Goal: Communication & Community: Answer question/provide support

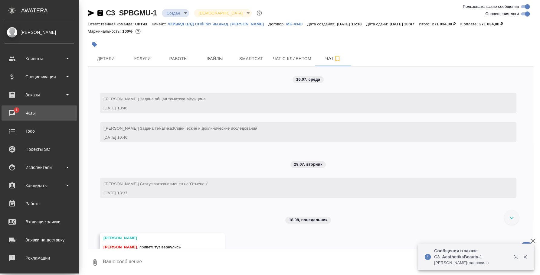
scroll to position [1982, 0]
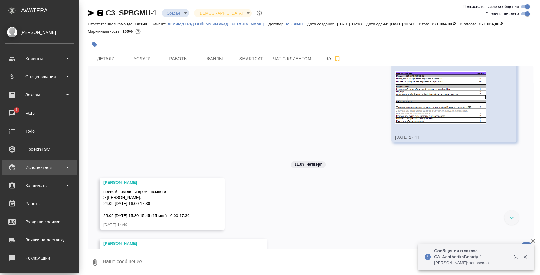
click at [41, 164] on div "Исполнители" at bounding box center [40, 167] width 70 height 9
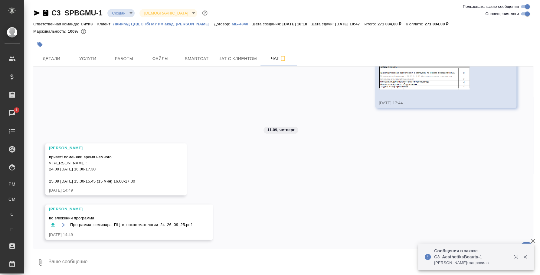
scroll to position [2005, 0]
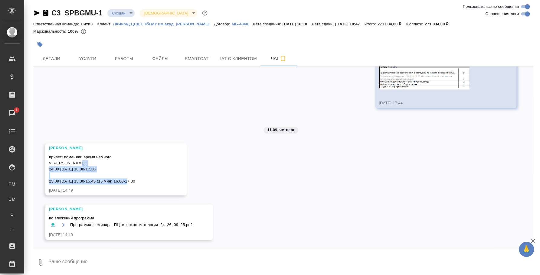
drag, startPoint x: 141, startPoint y: 181, endPoint x: 47, endPoint y: 167, distance: 95.2
click at [47, 167] on div "Никитина Татьяна привет! поменяли время немного > Ekaterina: 24.09 среда 16.00-…" at bounding box center [115, 169] width 141 height 52
copy span "24.09 среда 16.00-17.30 25.09 четверг 15.30-15.45 (15 мин) 16.00-17.30"
click at [92, 118] on button "Ответить на сообщение" at bounding box center [82, 122] width 66 height 12
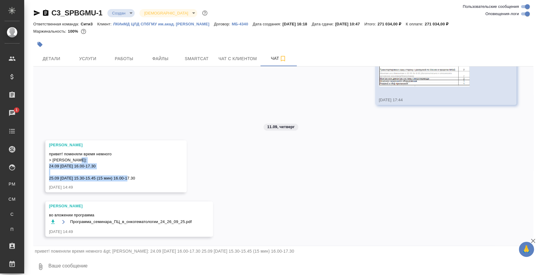
click at [230, 264] on textarea at bounding box center [291, 267] width 486 height 21
type textarea "N"
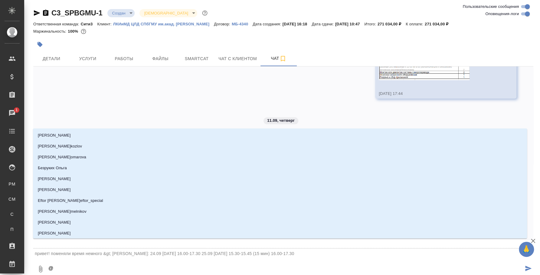
type textarea "@н"
type input "н"
type textarea "@ни"
type input "ни"
type textarea "@ник"
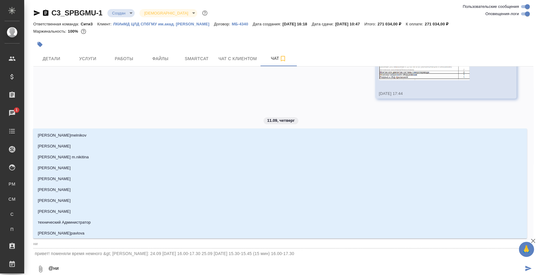
type input "ник"
type textarea "@ники"
type input "ники"
type textarea "@никит"
type input "никит"
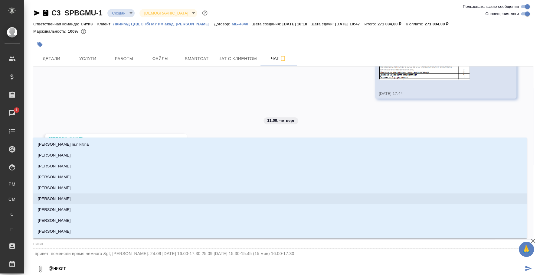
click at [153, 201] on li "Никитина Татьяна" at bounding box center [280, 199] width 494 height 11
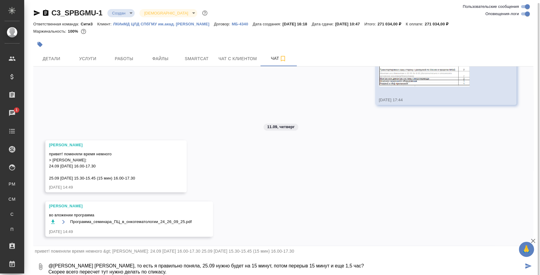
scroll to position [2, 0]
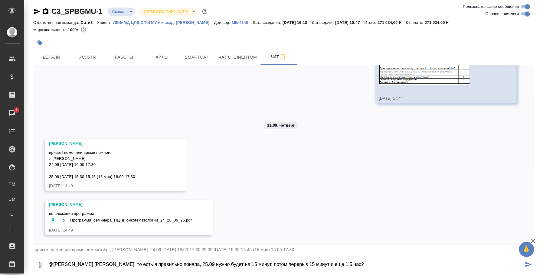
type textarea "@Никитина Татьяна Таня, то есть я правильно поняла, 25.09 нужно будет на 15 мин…"
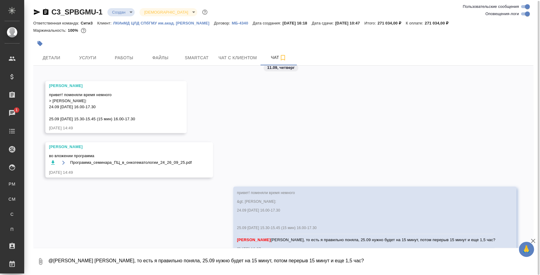
scroll to position [2083, 0]
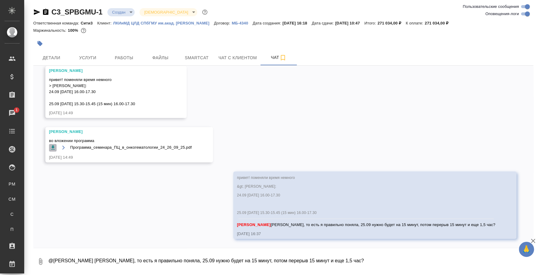
click at [52, 146] on icon "button" at bounding box center [53, 148] width 4 height 4
click at [54, 146] on icon "button" at bounding box center [53, 148] width 4 height 4
click at [83, 145] on span "Программа_семинара_ПЦ_в_онкогематологии_24_26_09_25.pdf" at bounding box center [131, 148] width 122 height 6
click at [51, 146] on icon "button" at bounding box center [53, 148] width 6 height 6
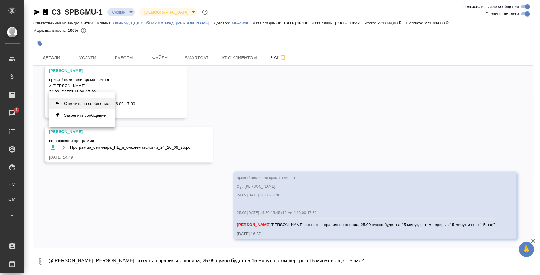
click at [86, 102] on button "Ответить на сообщение" at bounding box center [82, 104] width 66 height 12
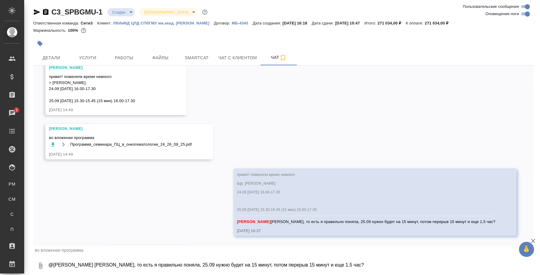
click at [91, 261] on textarea "@Никитина Татьяна Таня, то есть я правильно поняла, 25.09 нужно будет на 15 мин…" at bounding box center [291, 266] width 486 height 21
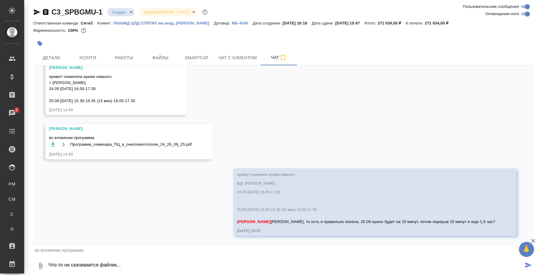
type textarea "Что-то не скачивается файлик..."
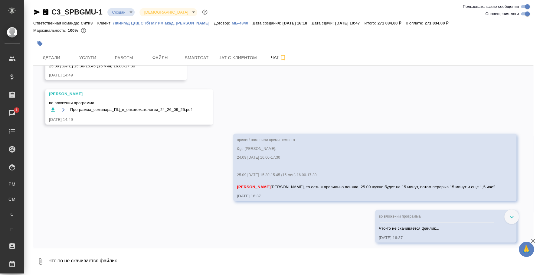
scroll to position [2125, 0]
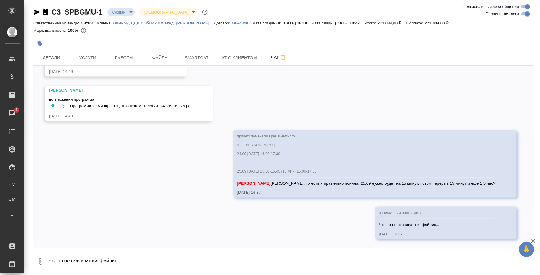
click at [321, 254] on textarea "Что-то не скачивается файлик..." at bounding box center [291, 262] width 486 height 21
type textarea "скачался"
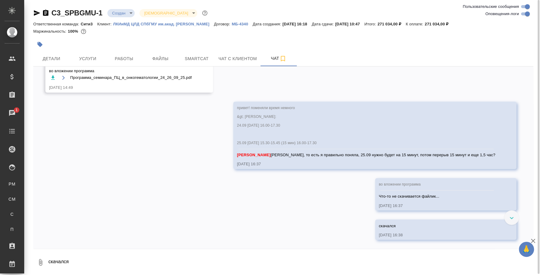
scroll to position [2040, 0]
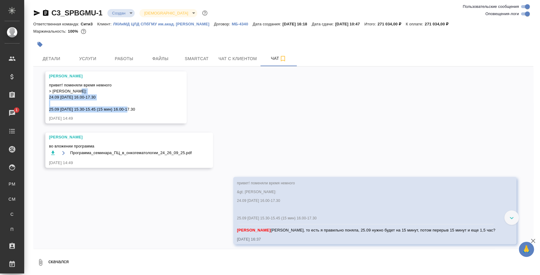
drag, startPoint x: 142, startPoint y: 146, endPoint x: 47, endPoint y: 133, distance: 95.6
click at [47, 124] on div "Никитина Татьяна привет! поменяли время немного > Ekaterina: 24.09 среда 16.00-…" at bounding box center [115, 97] width 141 height 52
copy span "24.09 среда 16.00-17.30 25.09 четверг 15.30-15.45 (15 мин) 16.00-17.30"
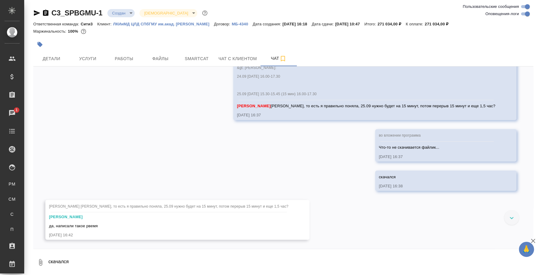
scroll to position [2203, 0]
click at [73, 183] on div "Ответить на сообщение Закрепить сообщение" at bounding box center [82, 196] width 66 height 36
click at [76, 187] on button "Ответить на сообщение" at bounding box center [82, 190] width 66 height 12
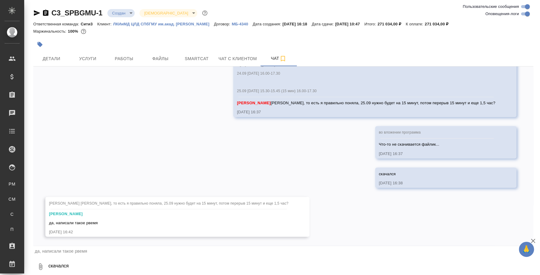
click at [127, 265] on textarea "скачался" at bounding box center [291, 267] width 486 height 21
type textarea "Оке"
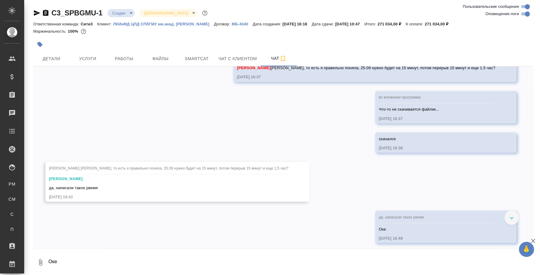
scroll to position [2245, 0]
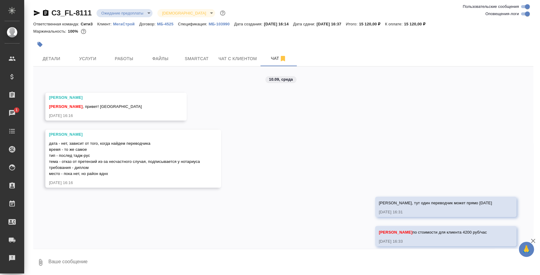
scroll to position [550, 0]
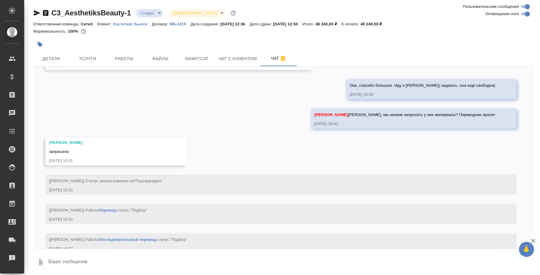
scroll to position [756, 0]
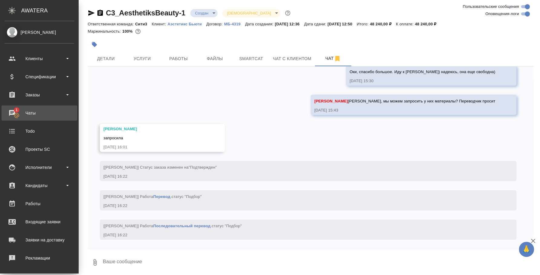
scroll to position [768, 0]
click at [12, 115] on div "Чаты" at bounding box center [40, 113] width 70 height 9
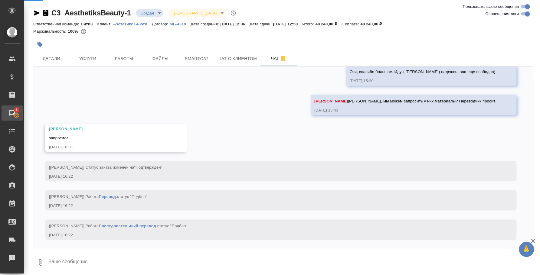
scroll to position [756, 0]
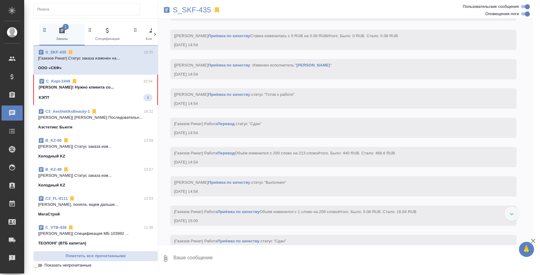
scroll to position [2245, 0]
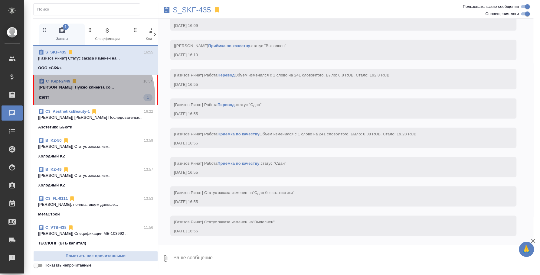
click at [73, 98] on div "КЭПТ 1" at bounding box center [96, 97] width 114 height 7
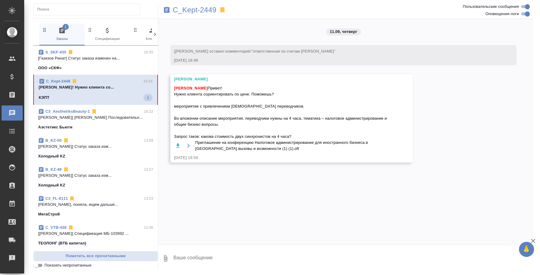
scroll to position [0, 0]
click at [191, 261] on textarea at bounding box center [353, 259] width 361 height 21
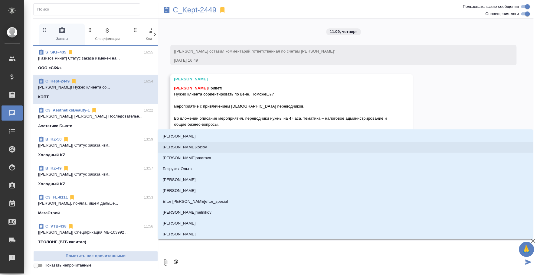
type textarea "@"
click at [426, 91] on div "11.09, четверг [Зайцева Светлана] Клиент оставил комментарий: "ответственная по…" at bounding box center [345, 130] width 375 height 222
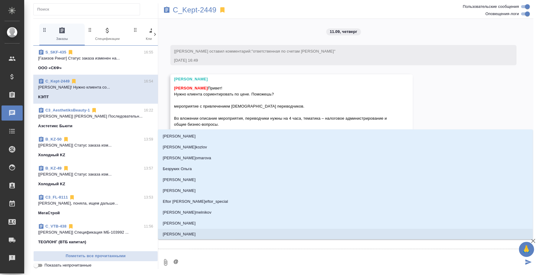
click at [308, 260] on textarea "@" at bounding box center [348, 262] width 351 height 21
type textarea "@pf"
type input "pf"
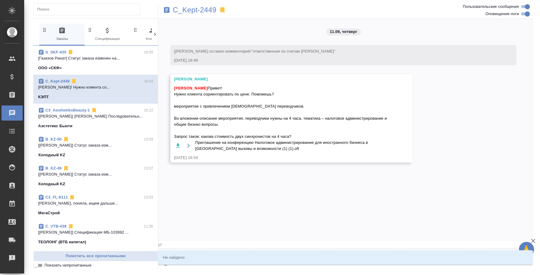
type textarea "@p"
type input "p"
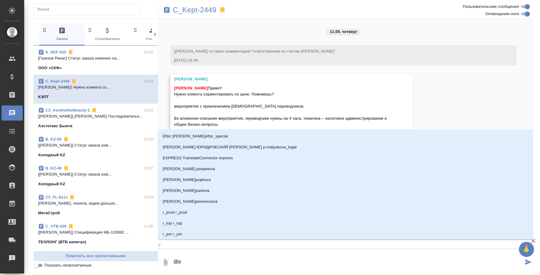
type textarea "@"
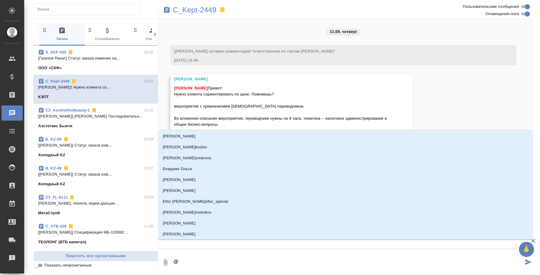
type textarea "@з"
type input "з"
type textarea "@за"
type input "за"
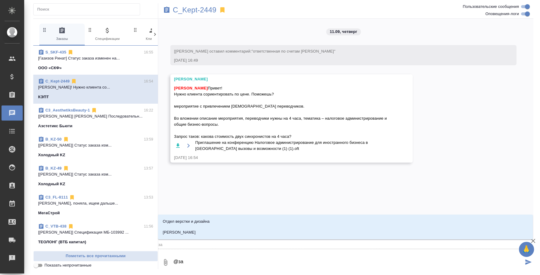
type textarea "@зай"
type input "зай"
type textarea "@зайц"
type input "зайц"
type textarea "@зайце"
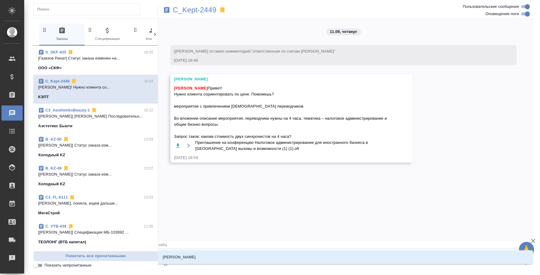
type input "зайце"
click at [192, 256] on p "Зайцева Светлана" at bounding box center [179, 258] width 33 height 6
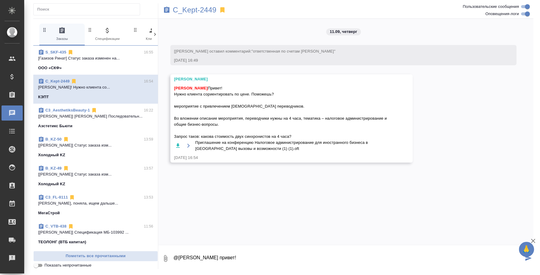
type textarea "@Зайцева Светлана привет!"
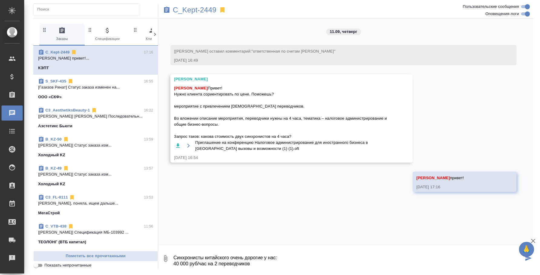
scroll to position [4, 0]
click at [256, 258] on textarea "Синхронисты китайского очень дорогие у нас: 40 000 руб/час на 2 переводчиков 40…" at bounding box center [348, 259] width 351 height 21
drag, startPoint x: 259, startPoint y: 261, endPoint x: 250, endPoint y: 260, distance: 8.6
click at [250, 260] on textarea "Синхронисты китайского очень дорогие у нас: 40 000 руб/час на 2 переводчиков бе…" at bounding box center [348, 259] width 351 height 21
click at [248, 263] on textarea "Синхронисты китайского очень дорогие у нас: 40 000 руб/час на 2 переводчиков БЕ…" at bounding box center [348, 259] width 351 height 21
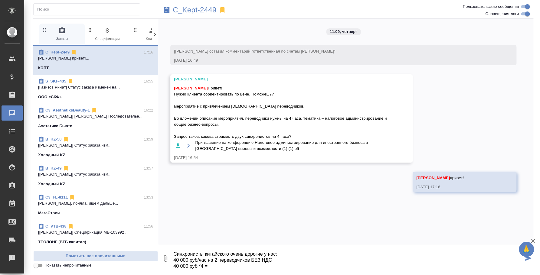
click at [239, 262] on textarea "Синхронисты китайского очень дорогие у нас: 40 000 руб/час на 2 переводчиков БЕ…" at bounding box center [348, 259] width 351 height 21
click at [235, 263] on textarea "Синхронисты китайского очень дорогие у нас: 40 000 руб/час на 2 переводчиков БЕ…" at bounding box center [348, 259] width 351 height 21
click at [232, 266] on textarea "Синхронисты китайского очень дорогие у нас: 40 000 руб/час на 2 переводчиков БЕ…" at bounding box center [348, 259] width 351 height 21
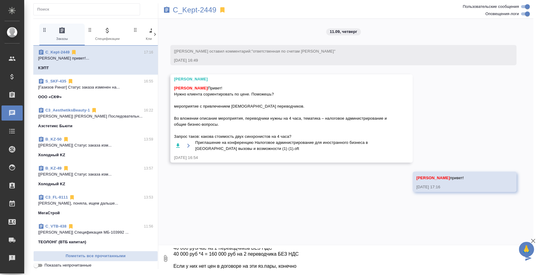
type textarea "Синхронисты китайского очень дорогие у нас: 40 000 руб/час на 2 переводчиков БЕ…"
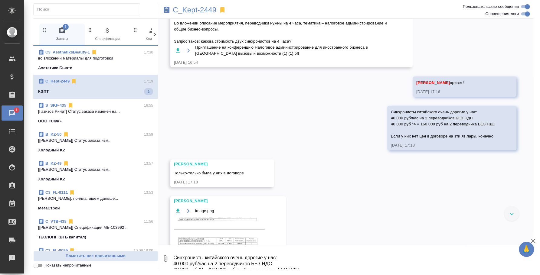
scroll to position [128, 0]
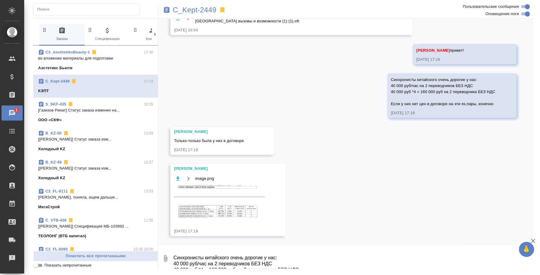
click at [232, 211] on img at bounding box center [219, 202] width 91 height 32
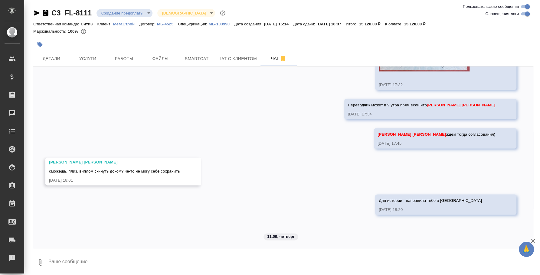
scroll to position [550, 0]
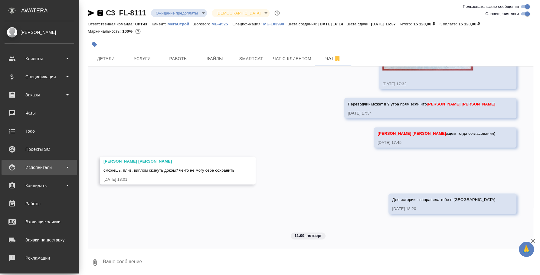
click at [33, 165] on div "Исполнители" at bounding box center [40, 167] width 70 height 9
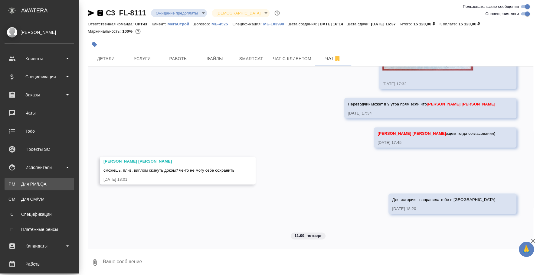
click at [35, 181] on div "Для PM/LQA" at bounding box center [40, 184] width 64 height 6
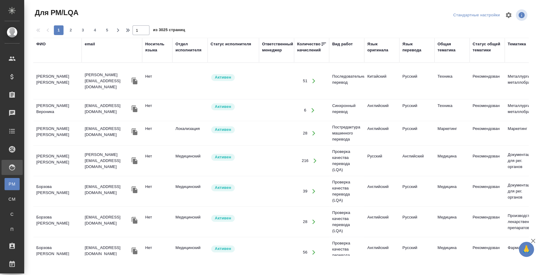
click at [374, 49] on div "Язык оригинала" at bounding box center [382, 47] width 29 height 12
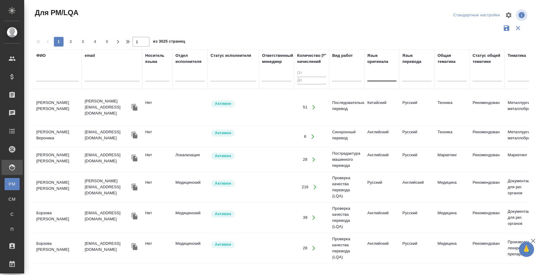
click at [378, 77] on div at bounding box center [382, 75] width 29 height 9
type input "r"
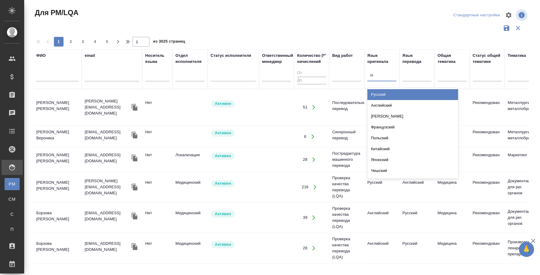
type input "b"
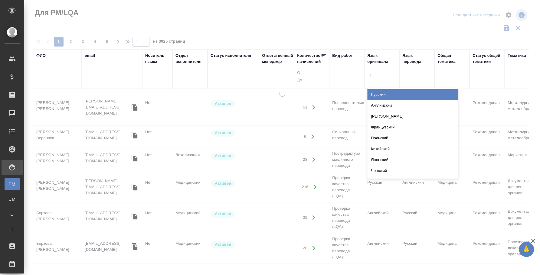
type input "кит"
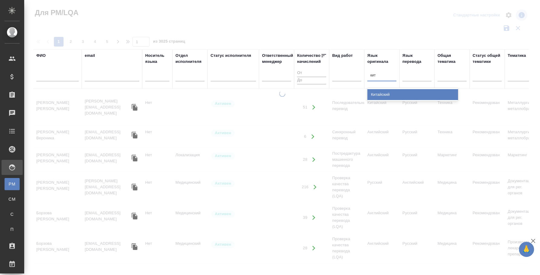
click at [399, 91] on div "Китайский" at bounding box center [413, 94] width 91 height 11
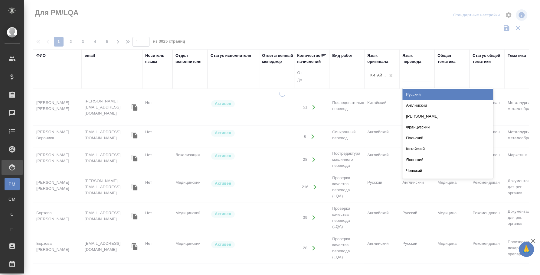
click at [413, 73] on div at bounding box center [417, 75] width 29 height 9
type input "туре"
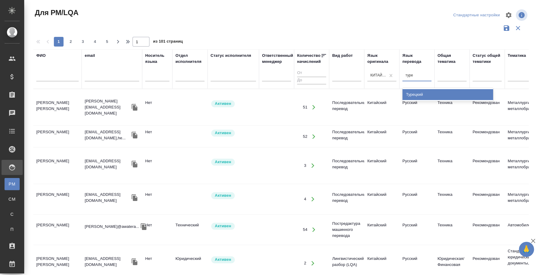
click at [417, 94] on div "Турецкий" at bounding box center [448, 94] width 91 height 11
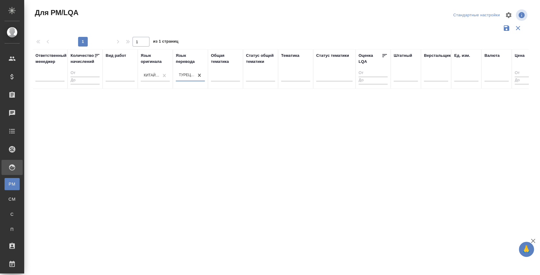
scroll to position [0, 222]
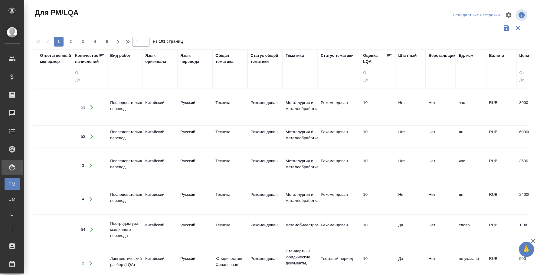
click at [160, 78] on div at bounding box center [159, 75] width 29 height 9
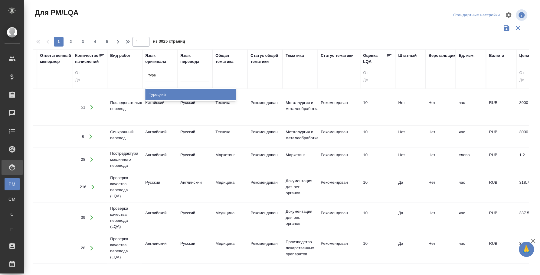
type input "турец"
click at [167, 92] on div "Турецкий" at bounding box center [190, 94] width 91 height 11
click at [190, 77] on div at bounding box center [194, 75] width 29 height 9
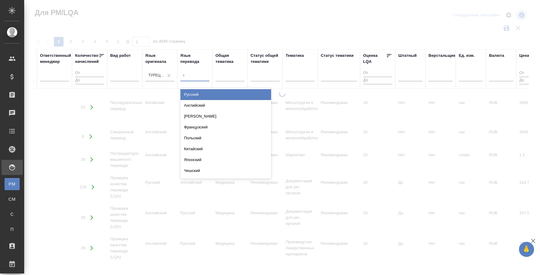
type input "кит"
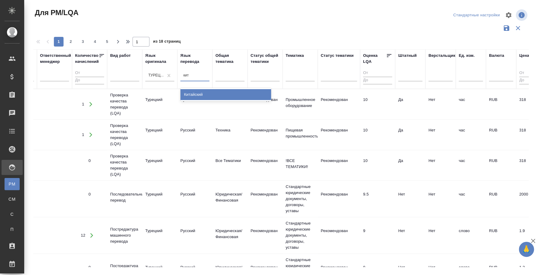
click at [200, 97] on div "Китайский" at bounding box center [225, 94] width 91 height 11
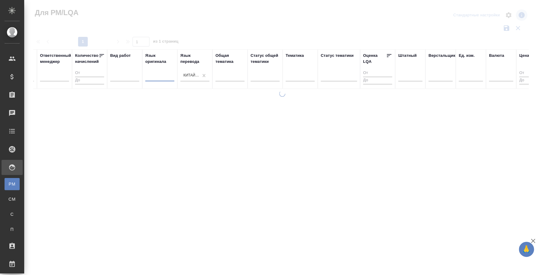
click at [158, 78] on div at bounding box center [159, 75] width 29 height 9
type input "анг"
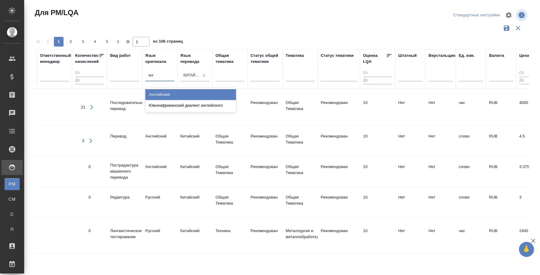
click at [176, 93] on div "Английский" at bounding box center [190, 94] width 91 height 11
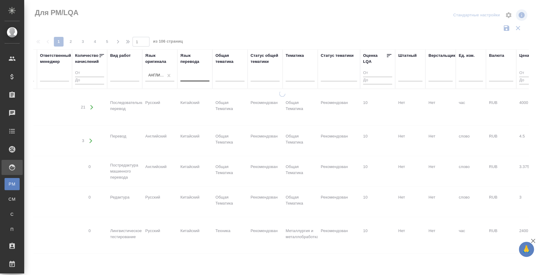
click at [194, 75] on div at bounding box center [194, 75] width 29 height 9
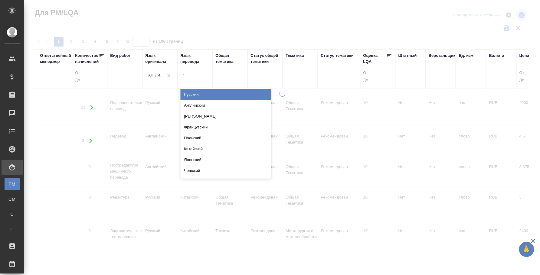
type input "тур"
click at [195, 94] on div "Турецкий" at bounding box center [225, 94] width 91 height 11
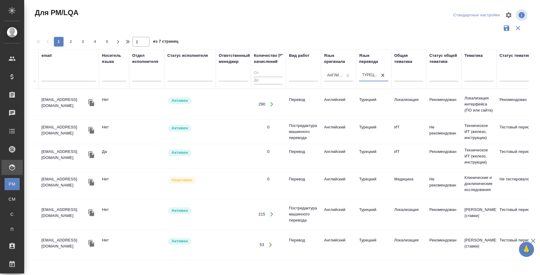
scroll to position [0, 32]
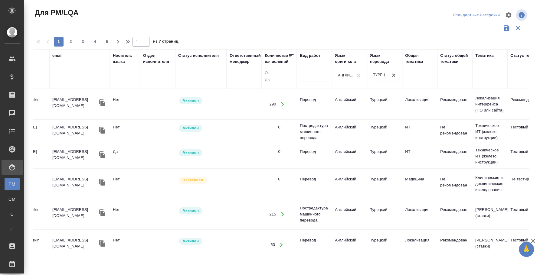
click at [317, 78] on div at bounding box center [314, 75] width 29 height 9
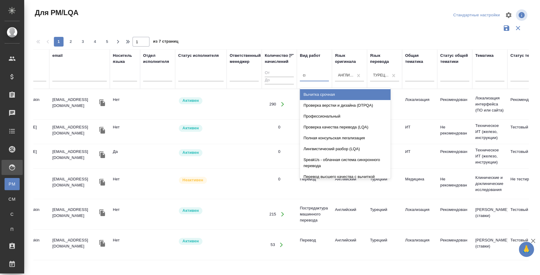
type input "син"
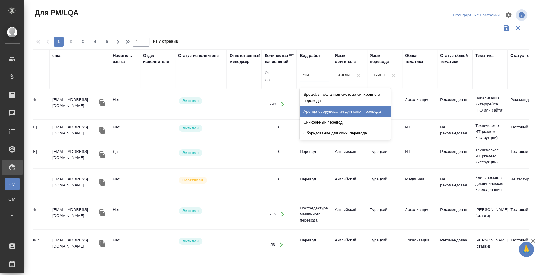
click at [328, 116] on div "Аренда оборудования для синх. перевода" at bounding box center [345, 111] width 91 height 11
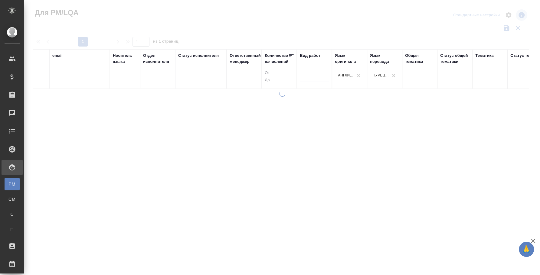
click at [317, 76] on div at bounding box center [314, 75] width 29 height 9
type input "син"
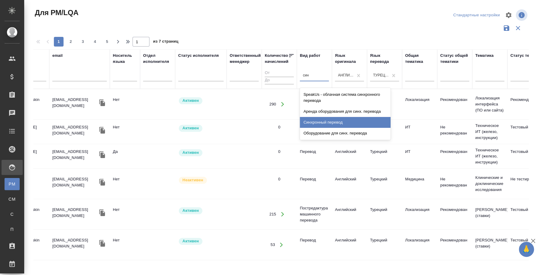
click at [340, 119] on div "Синхронный перевод" at bounding box center [345, 122] width 91 height 11
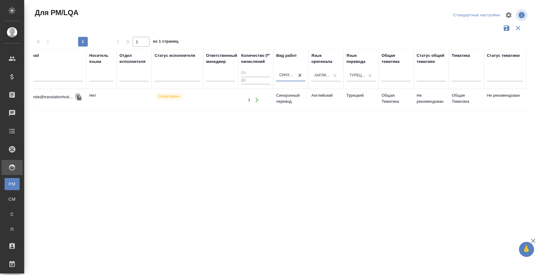
scroll to position [0, 0]
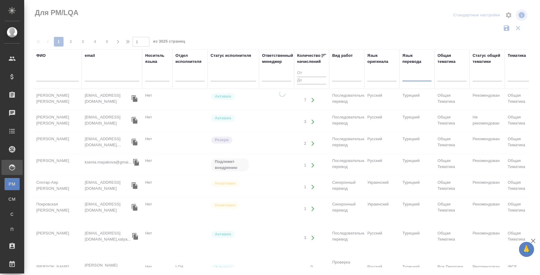
click at [61, 76] on input "text" at bounding box center [57, 78] width 42 height 8
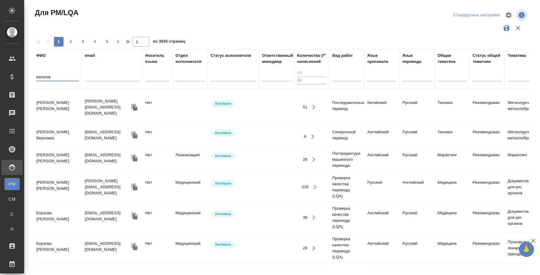
type input "вагапов"
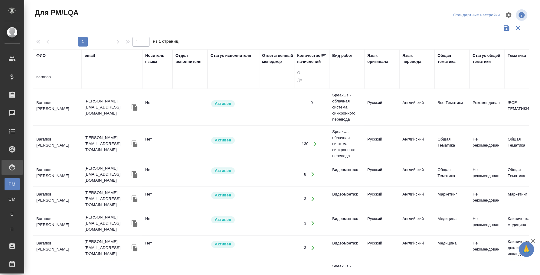
click at [58, 102] on td "Вагапов Алексей" at bounding box center [57, 107] width 48 height 21
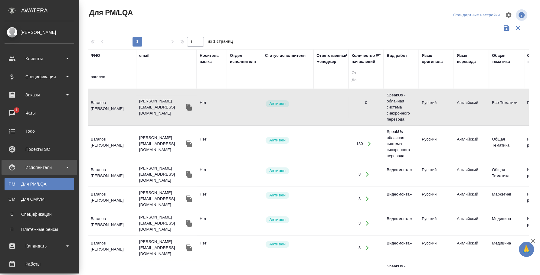
click at [91, 81] on input "вагапов" at bounding box center [112, 78] width 42 height 8
click at [91, 77] on input "вагапов" at bounding box center [112, 78] width 42 height 8
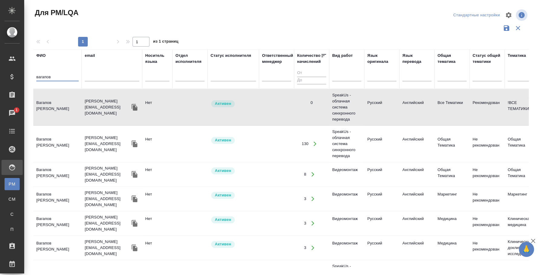
click at [40, 77] on input "вагапов" at bounding box center [57, 78] width 42 height 8
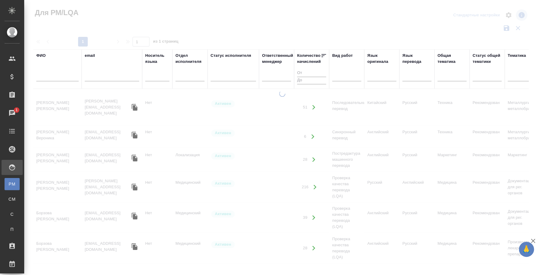
drag, startPoint x: 269, startPoint y: 264, endPoint x: 347, endPoint y: 259, distance: 78.3
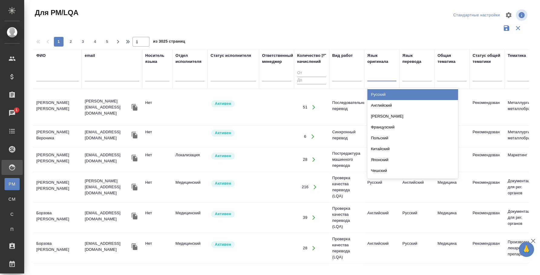
click at [386, 78] on div at bounding box center [382, 75] width 29 height 9
type input "англ"
click at [390, 93] on div "Английский" at bounding box center [413, 94] width 91 height 11
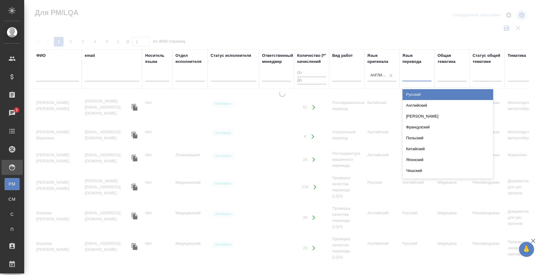
click at [414, 75] on div at bounding box center [417, 75] width 29 height 9
type input "тур"
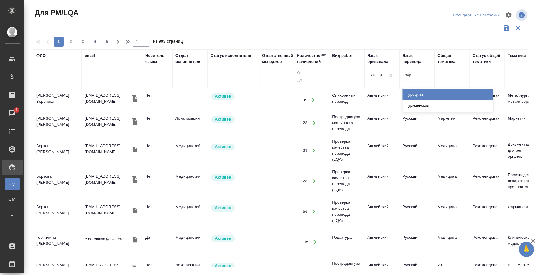
click at [424, 93] on div "Турецкий" at bounding box center [448, 94] width 91 height 11
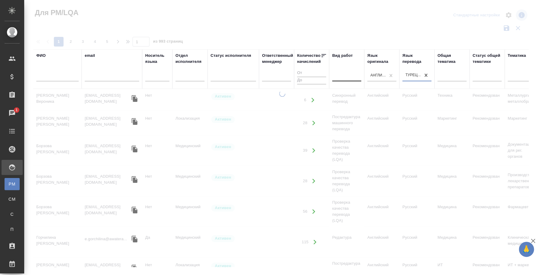
click at [349, 78] on div at bounding box center [346, 75] width 29 height 9
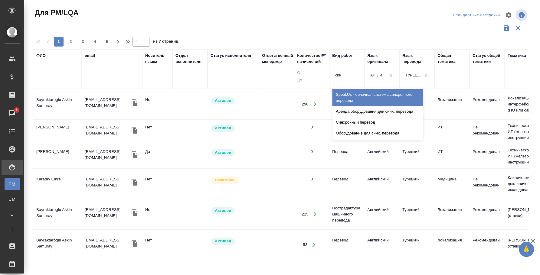
type input "синх"
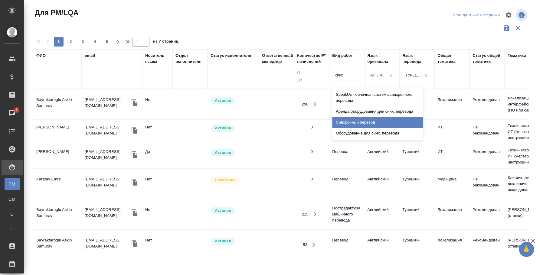
click at [368, 124] on div "Синхронный перевод" at bounding box center [377, 122] width 91 height 11
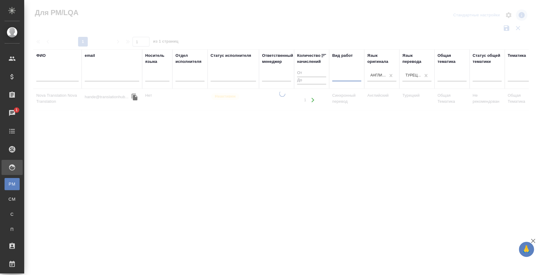
click at [343, 74] on div at bounding box center [346, 75] width 29 height 9
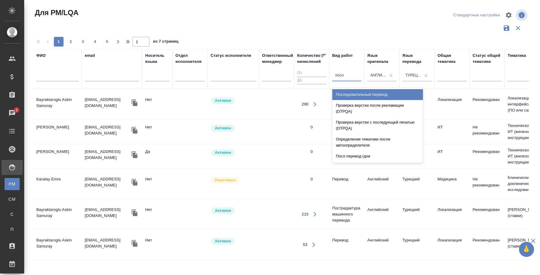
type input "послед"
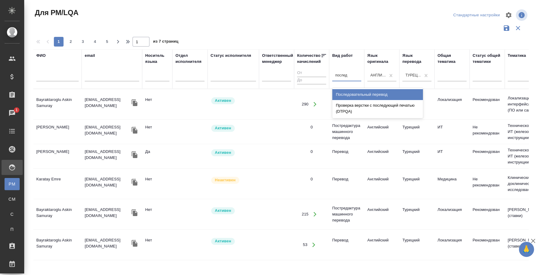
click at [352, 97] on div "Последовательный перевод" at bounding box center [377, 94] width 91 height 11
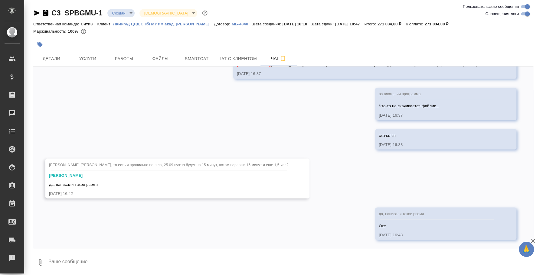
scroll to position [2245, 0]
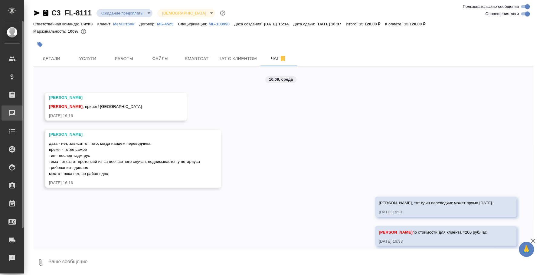
scroll to position [544, 0]
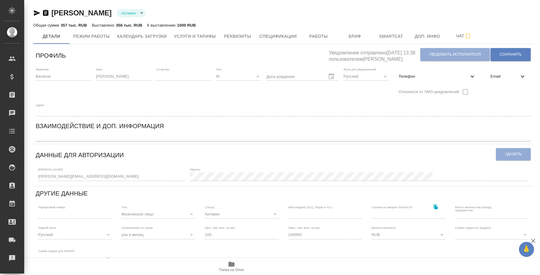
click at [36, 10] on icon "button" at bounding box center [36, 12] width 7 height 7
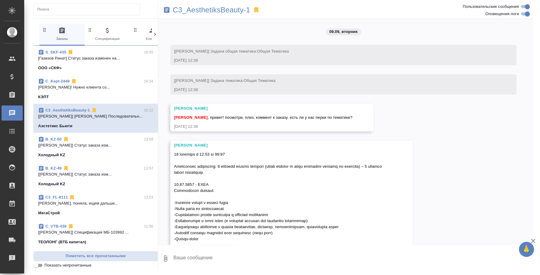
scroll to position [730, 0]
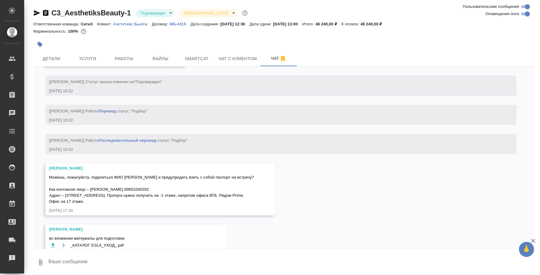
scroll to position [876, 0]
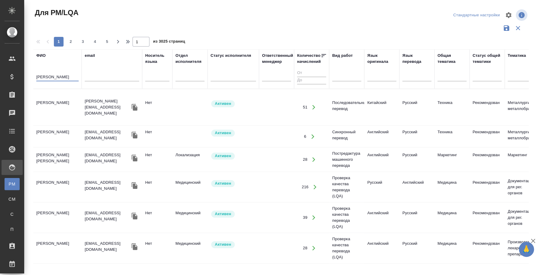
type input "шишкина екатерина"
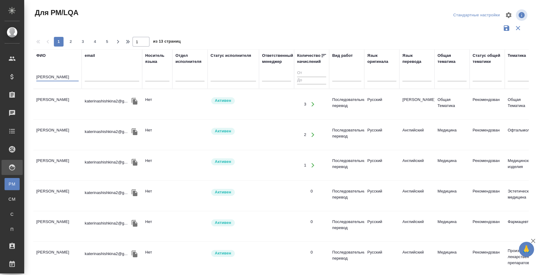
click at [60, 98] on td "[PERSON_NAME]" at bounding box center [57, 104] width 48 height 21
click at [60, 98] on td "Шишкина Екатерина Сергеевна" at bounding box center [57, 104] width 48 height 21
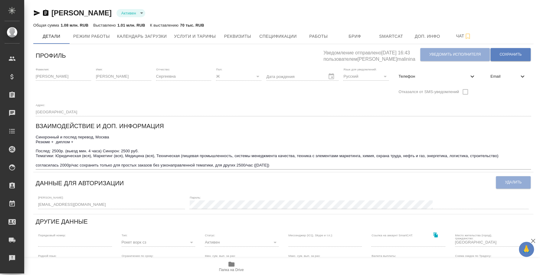
click at [47, 14] on icon "button" at bounding box center [45, 13] width 5 height 6
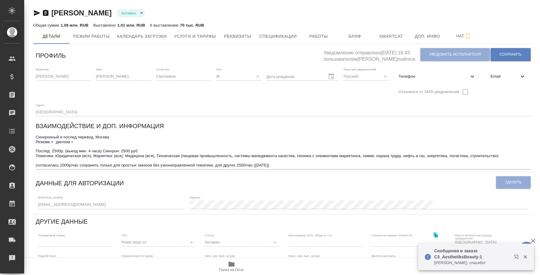
click at [515, 256] on icon "button" at bounding box center [517, 258] width 7 height 7
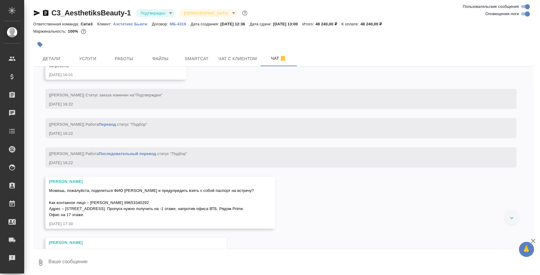
scroll to position [876, 0]
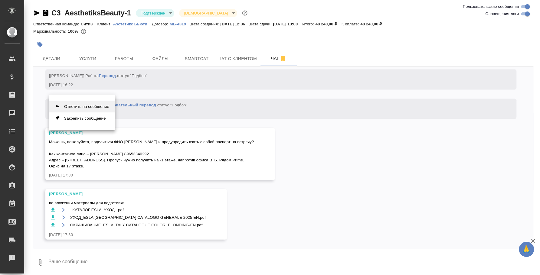
click at [94, 104] on button "Ответить на сообщение" at bounding box center [82, 107] width 66 height 12
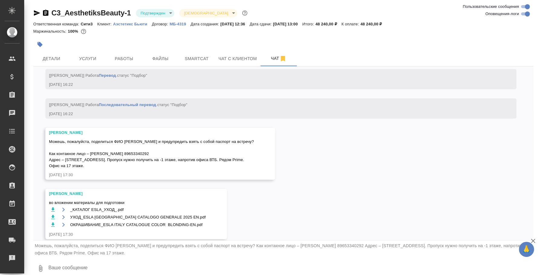
click at [109, 266] on textarea at bounding box center [291, 269] width 486 height 21
paste textarea "[PERSON_NAME]"
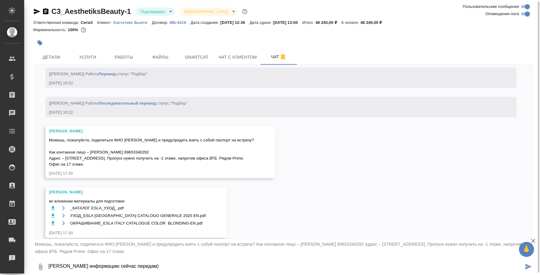
type textarea "[PERSON_NAME] информацию сейчас передам)"
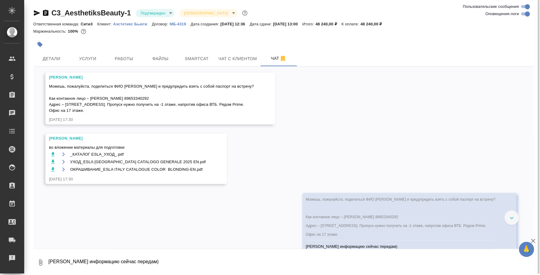
scroll to position [923, 0]
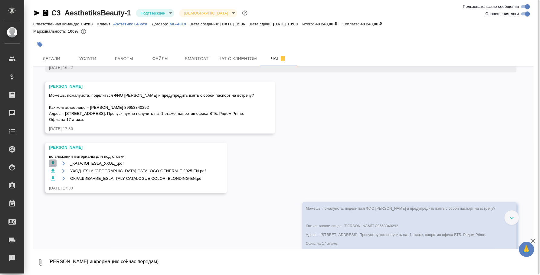
click at [54, 164] on icon "button" at bounding box center [53, 164] width 6 height 6
click at [53, 171] on icon "button" at bounding box center [53, 171] width 4 height 4
click at [53, 180] on icon "button" at bounding box center [53, 179] width 6 height 6
drag, startPoint x: 85, startPoint y: 121, endPoint x: 52, endPoint y: 104, distance: 37.1
click at [52, 104] on div "Можешь, пожалуйста, поделиться ФИО [PERSON_NAME] и предупредить взять с собой п…" at bounding box center [151, 107] width 205 height 32
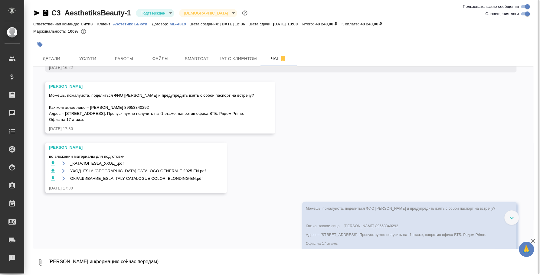
copy span "Как контакное лицо – [PERSON_NAME] 89653340292 Адрес – Башня [STREET_ADDRESS]. …"
click at [107, 112] on span "Можешь, пожалуйста, поделиться ФИО [PERSON_NAME] и предупредить взять с собой п…" at bounding box center [151, 107] width 205 height 29
drag, startPoint x: 118, startPoint y: 119, endPoint x: 144, endPoint y: 93, distance: 36.4
click at [144, 93] on div "Можешь, пожалуйста, поделиться ФИО [PERSON_NAME] и предупредить взять с собой п…" at bounding box center [151, 107] width 205 height 32
copy span "и предупредить взять с собой паспорт на встречу? Как контакное лицо – [PERSON_N…"
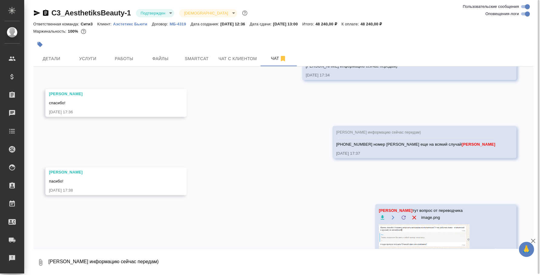
scroll to position [1133, 0]
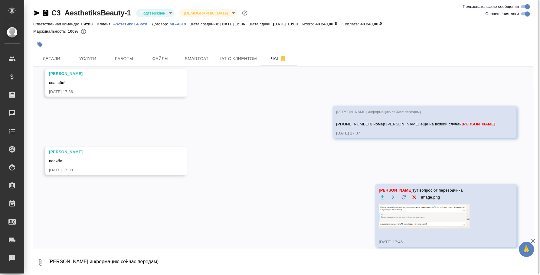
click at [102, 261] on textarea "[PERSON_NAME] информацию сейчас передам)" at bounding box center [291, 262] width 486 height 21
paste textarea "Аэстетикс Бьюти"
type textarea "По компании мне можно ответить : Аэстетикс Бьюти?"
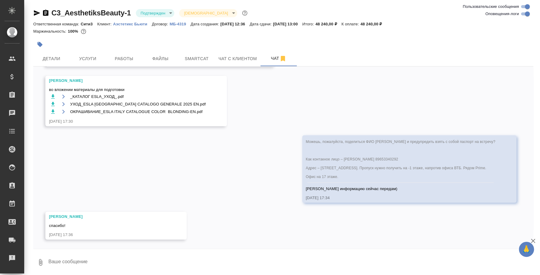
scroll to position [997, 0]
click at [294, 150] on button "Ответить на сообщение" at bounding box center [295, 155] width 66 height 12
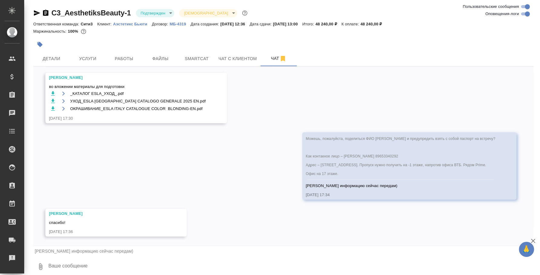
click at [149, 262] on textarea at bounding box center [291, 267] width 486 height 21
paste textarea "+7 925 720-66-37"
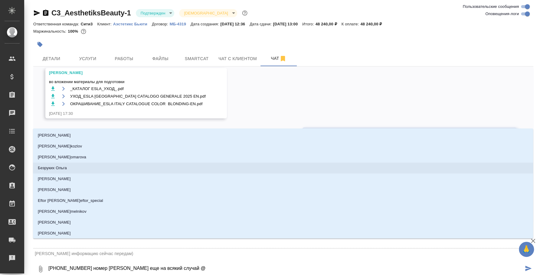
type textarea "+7 925 720-66-37 номер Екатерины еще на всякий случай @y"
type input "y"
type textarea "+7 925 720-66-37 номер Екатерины еще на всякий случай @yb"
type input "yb"
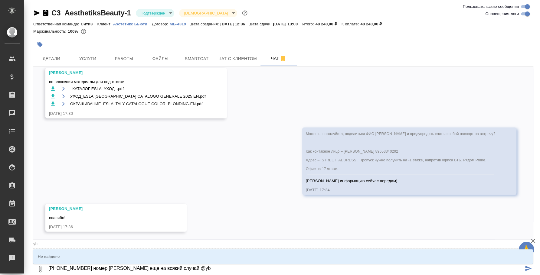
type textarea "+7 925 720-66-37 номер Екатерины еще на всякий случай @y"
type input "y"
type textarea "+7 925 720-66-37 номер Екатерины еще на всякий случай @"
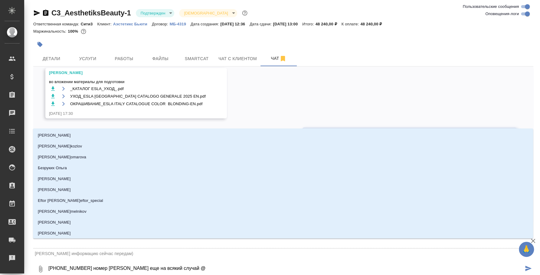
type textarea "+7 925 720-66-37 номер Екатерины еще на всякий случай @b"
type input "b"
type textarea "+7 925 720-66-37 номер Екатерины еще на всякий случай @br"
type input "br"
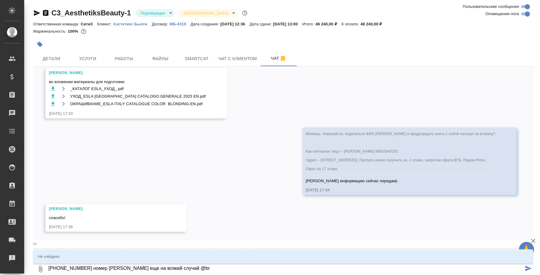
type textarea "+7 925 720-66-37 номер Екатерины еще на всякий случай @b"
type input "b"
type textarea "+7 925 720-66-37 номер Екатерины еще на всякий случай @"
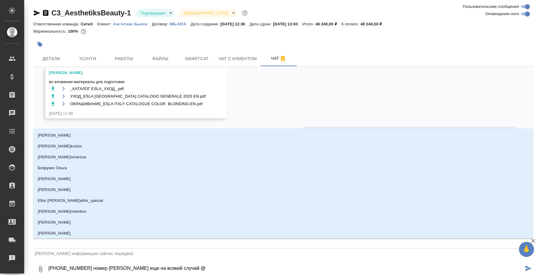
type textarea "+7 925 720-66-37 номер Екатерины еще на всякий случай @y"
type input "y"
type textarea "+7 925 720-66-37 номер Екатерины еще на всякий случай @yb"
type input "yb"
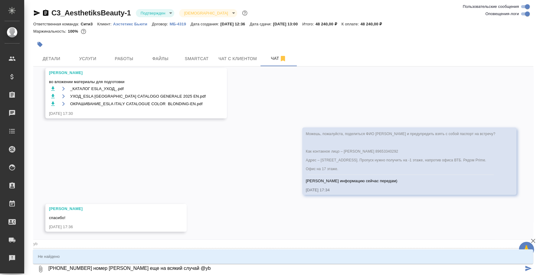
type textarea "+7 925 720-66-37 номер Екатерины еще на всякий случай @y"
type input "y"
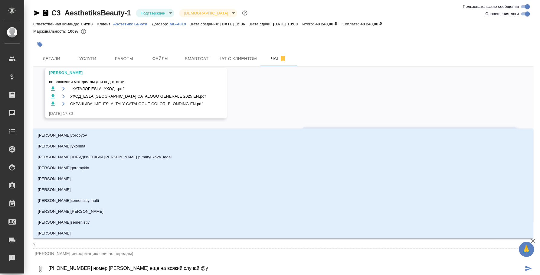
type textarea "+7 925 720-66-37 номер Екатерины еще на всякий случай @"
type textarea "+7 925 720-66-37 номер Екатерины еще на всякий случай @н"
type input "н"
type textarea "+7 925 720-66-37 номер Екатерины еще на всякий случай @ни"
type input "ни"
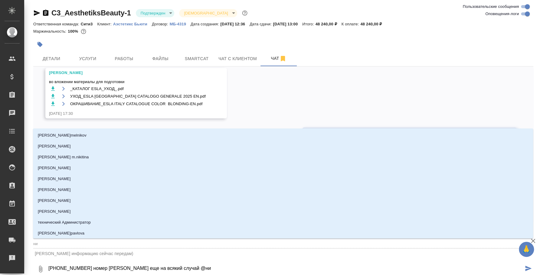
type textarea "+7 925 720-66-37 номер Екатерины еще на всякий случай @ник"
type input "ник"
type textarea "+7 925 720-66-37 номер Екатерины еще на всякий случай @ники"
type input "ники"
type textarea "+7 925 720-66-37 номер Екатерины еще на всякий случай @никит"
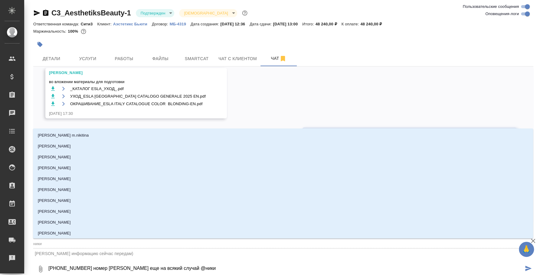
type input "никит"
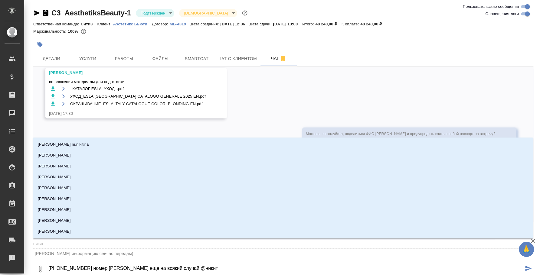
type textarea "+7 925 720-66-37 номер Екатерины еще на всякий случай @никити"
type input "никити"
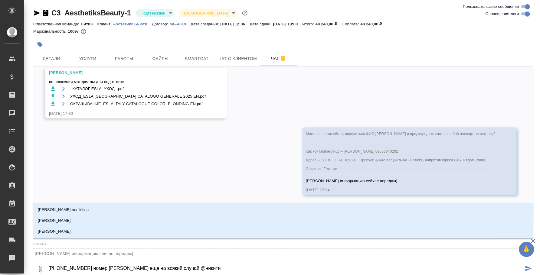
type textarea "+7 925 720-66-37 номер Екатерины еще на всякий случай @никитин"
type input "никитин"
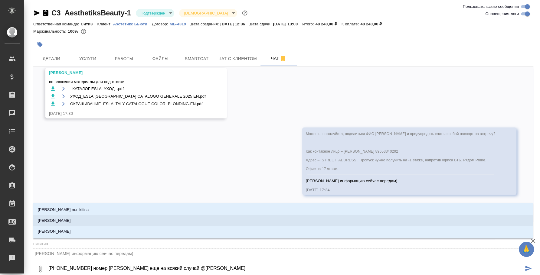
click at [145, 218] on li "[PERSON_NAME]" at bounding box center [283, 221] width 500 height 11
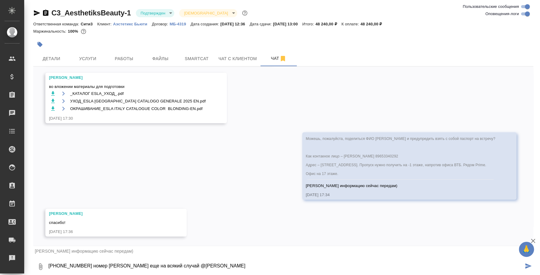
type textarea "+7 925 720-66-37 номер Екатерины еще на всякий случай @Никитина Татьяна"
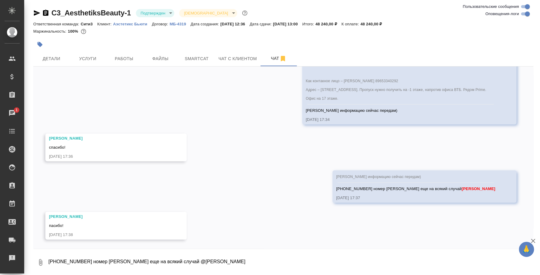
scroll to position [1085, 0]
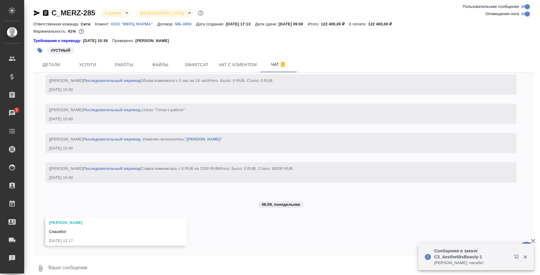
scroll to position [1393, 0]
click at [139, 274] on textarea at bounding box center [291, 269] width 486 height 21
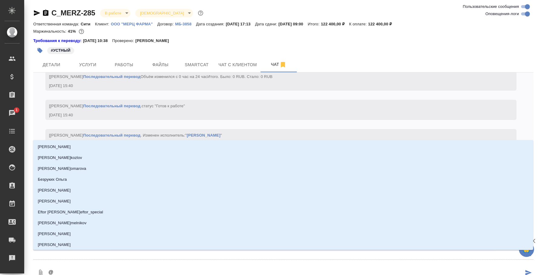
type textarea "@k"
type input "k"
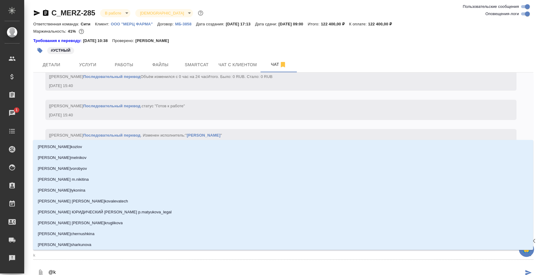
type textarea "@"
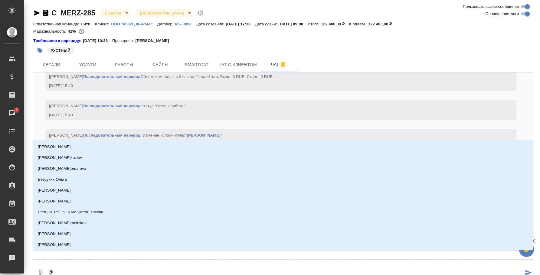
type textarea "@k"
type input "k"
type textarea "@kz"
type input "kz"
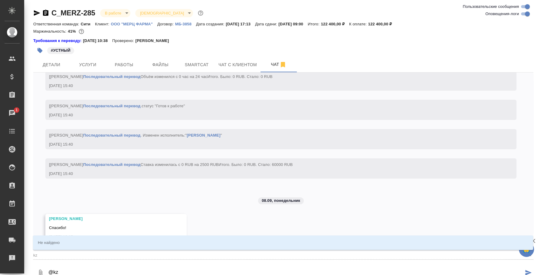
type textarea "@k"
type input "k"
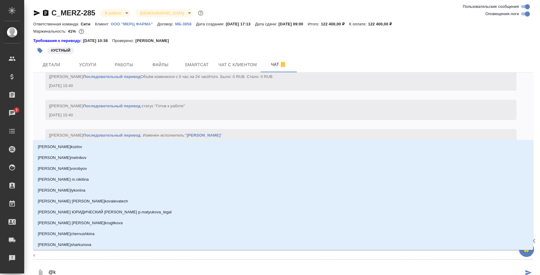
type textarea "@"
type textarea "@л"
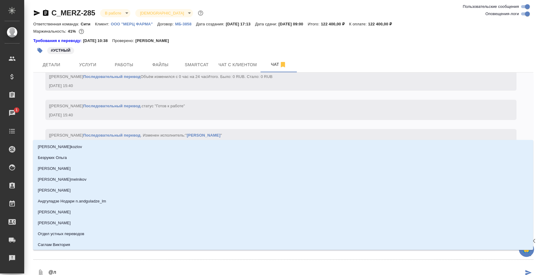
type input "л"
type textarea "@ля"
type input "ля"
type textarea "@лям"
type input "лям"
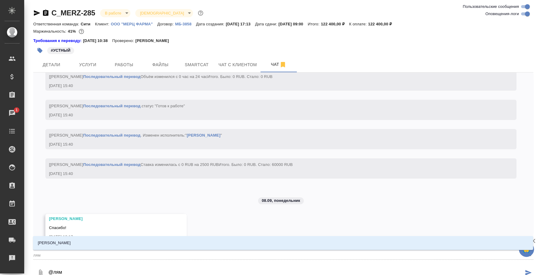
type textarea "@лями"
type input "лями"
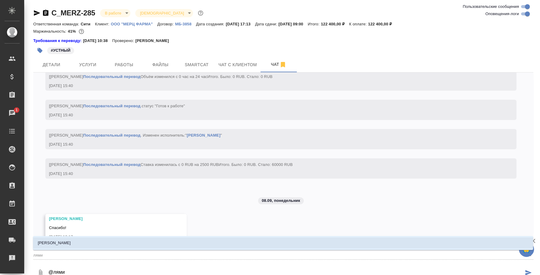
click at [138, 247] on li "[PERSON_NAME]" at bounding box center [283, 243] width 500 height 11
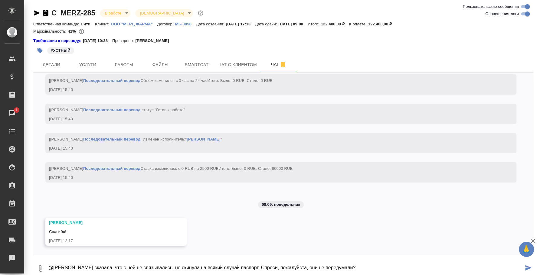
type textarea "@[PERSON_NAME] сказала, что с ней не связывались, но скинула на всякий случай п…"
click at [42, 267] on icon "button" at bounding box center [40, 268] width 7 height 7
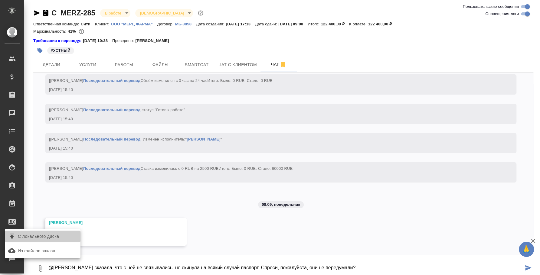
click at [34, 235] on span "С локального диска" at bounding box center [38, 237] width 41 height 8
click at [0, 0] on input "С локального диска" at bounding box center [0, 0] width 0 height 0
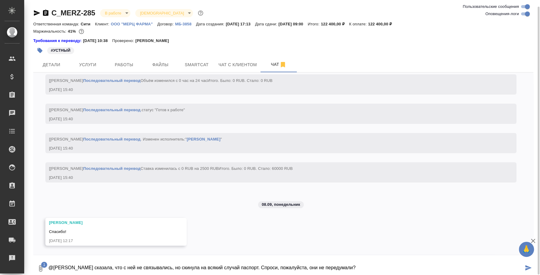
scroll to position [3, 0]
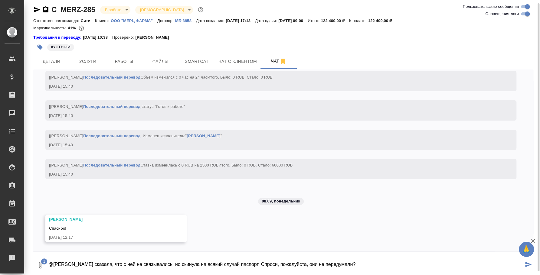
click at [528, 265] on icon "submit" at bounding box center [529, 264] width 6 height 5
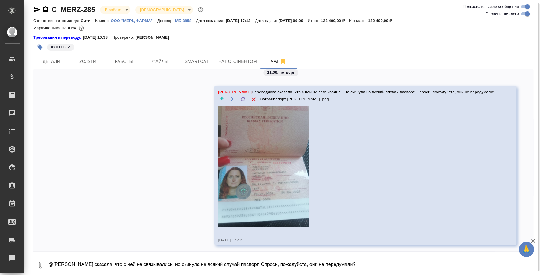
scroll to position [1587, 0]
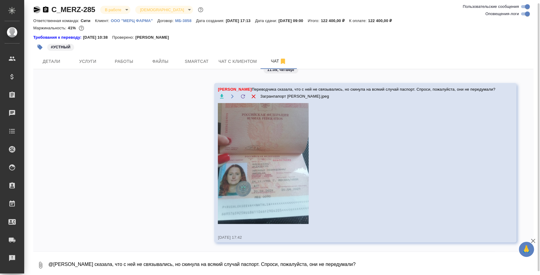
click at [37, 8] on icon "button" at bounding box center [36, 9] width 7 height 7
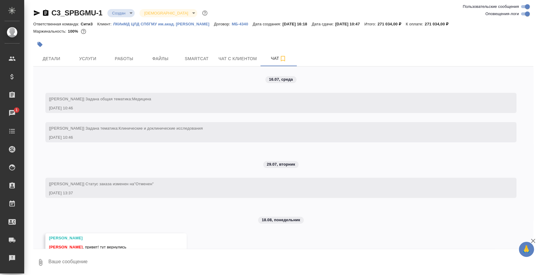
scroll to position [2245, 0]
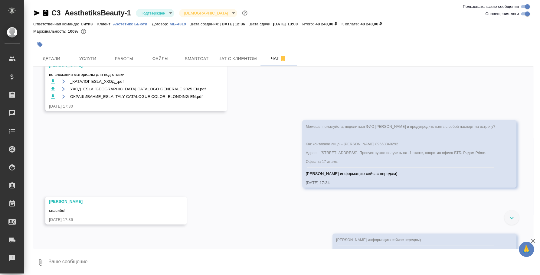
scroll to position [1085, 0]
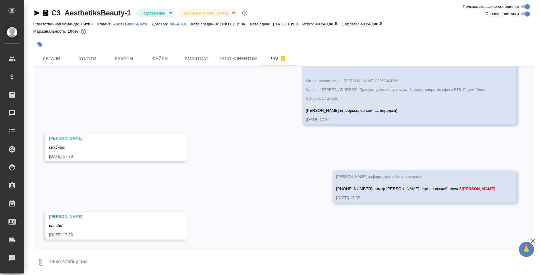
click at [42, 258] on button "0" at bounding box center [40, 262] width 15 height 21
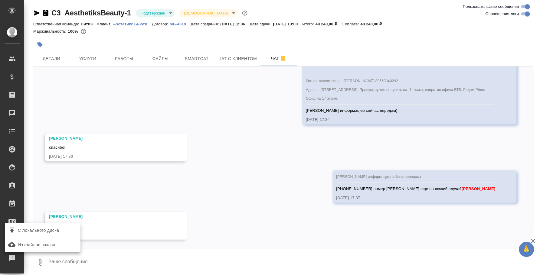
click at [90, 260] on div at bounding box center [270, 137] width 540 height 275
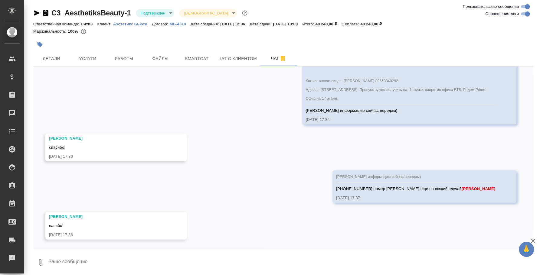
click at [105, 270] on textarea at bounding box center [291, 262] width 486 height 21
paste textarea "@"
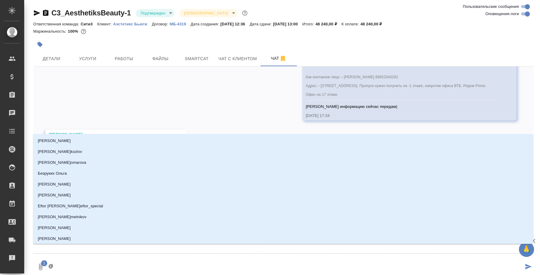
type textarea "@y"
type input "y"
type textarea "@yb"
type input "yb"
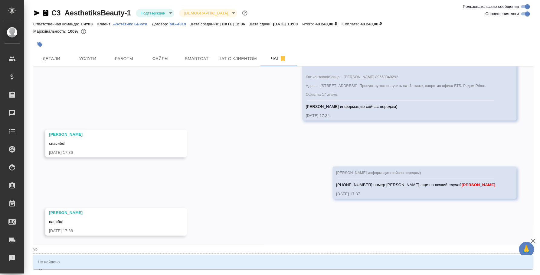
type textarea "@y"
type input "y"
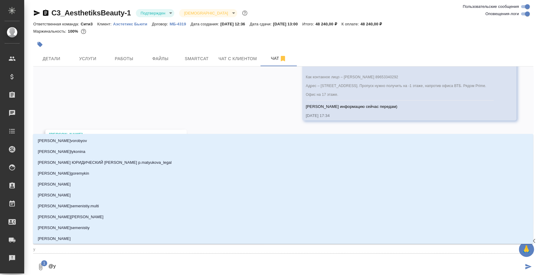
type textarea "@"
type textarea "@н"
type input "н"
type textarea "@ни"
type input "ни"
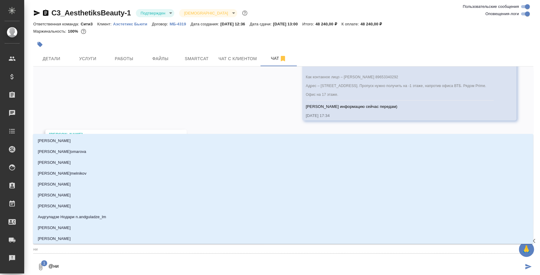
type textarea "@ник"
type input "ник"
type textarea "@ники"
type input "ники"
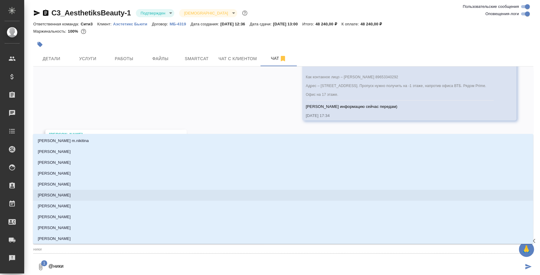
click at [58, 196] on p "[PERSON_NAME]" at bounding box center [54, 196] width 33 height 6
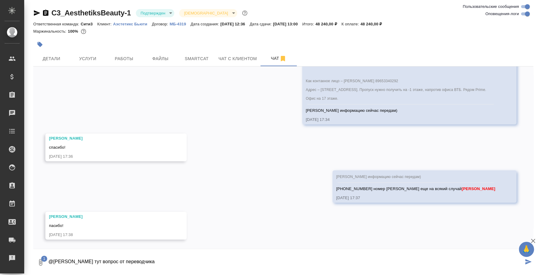
type textarea "@[PERSON_NAME] тут вопрос от переводчика"
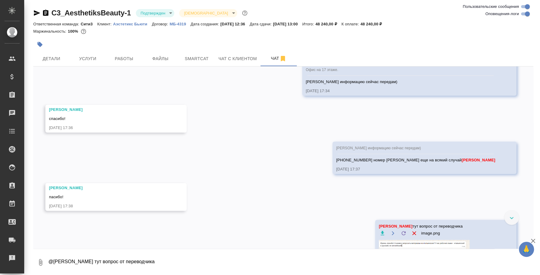
scroll to position [1133, 0]
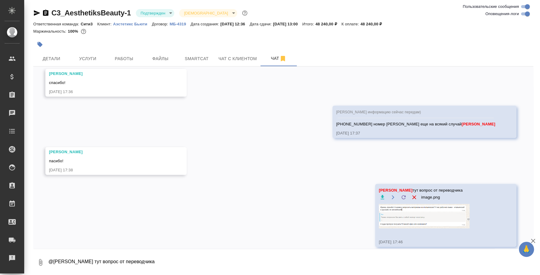
click at [139, 23] on p "Аэстетикс Бьюти" at bounding box center [132, 24] width 39 height 5
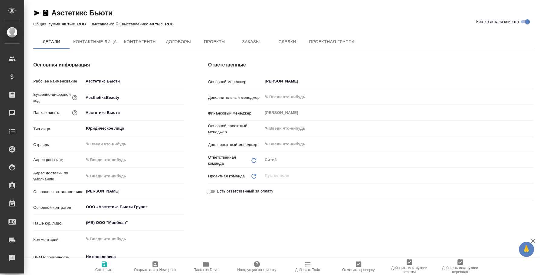
type textarea "x"
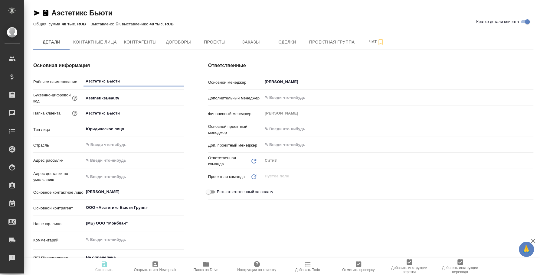
type textarea "x"
click at [45, 11] on icon "button" at bounding box center [45, 13] width 5 height 6
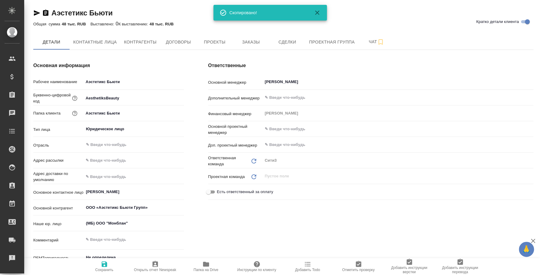
type textarea "x"
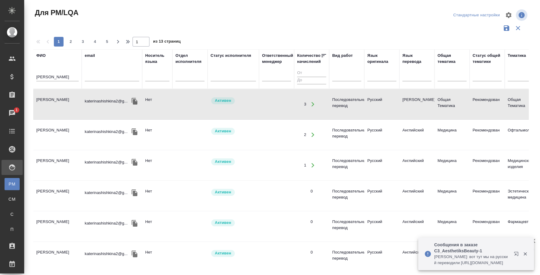
click at [507, 264] on p "Никитина Татьяна: вот тут мы на русский переводили https://drive.awatera.com/s/…" at bounding box center [472, 260] width 76 height 12
click at [516, 251] on button "button" at bounding box center [517, 255] width 15 height 15
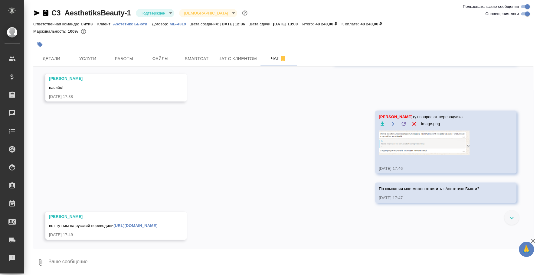
scroll to position [1223, 0]
drag, startPoint x: 49, startPoint y: 225, endPoint x: 222, endPoint y: 222, distance: 172.3
click at [187, 222] on div "[PERSON_NAME] вот тут мы на русский переводили [URL][DOMAIN_NAME] [DATE] 17:49" at bounding box center [115, 226] width 141 height 28
copy span "вот тут мы на русский переводили [URL][DOMAIN_NAME]"
drag, startPoint x: 180, startPoint y: 190, endPoint x: 176, endPoint y: 192, distance: 5.6
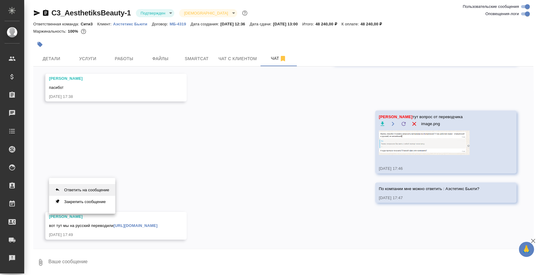
click at [106, 193] on button "Ответить на сообщение" at bounding box center [82, 190] width 66 height 12
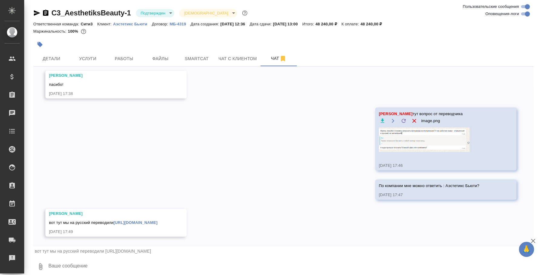
click at [96, 266] on textarea at bounding box center [291, 267] width 486 height 21
type textarea "g"
type textarea "C"
click at [448, 135] on img at bounding box center [424, 140] width 91 height 25
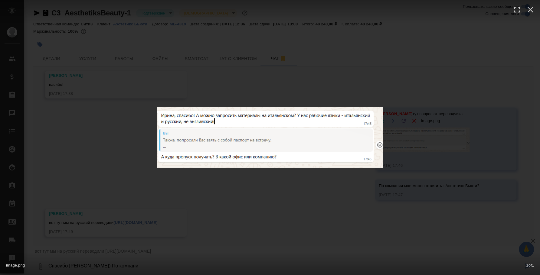
click at [127, 263] on div "image.png 1 of 1" at bounding box center [270, 264] width 540 height 22
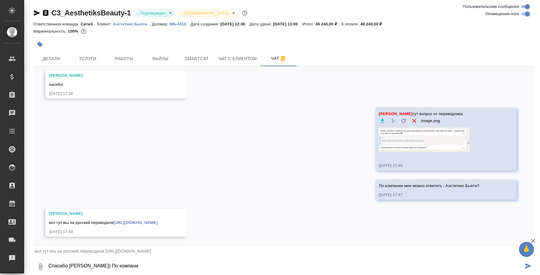
drag, startPoint x: 117, startPoint y: 266, endPoint x: 91, endPoint y: 264, distance: 27.1
click at [91, 264] on textarea "Спасибо Таня) По компани" at bounding box center [286, 267] width 476 height 21
type textarea "Спасибо Таня) По пропуску что ответить?"
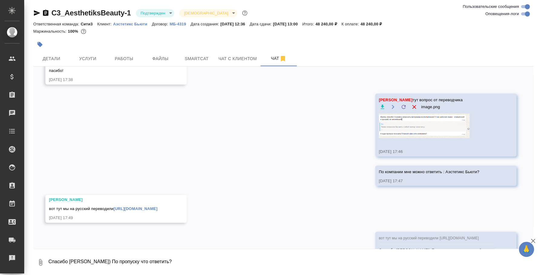
scroll to position [1265, 0]
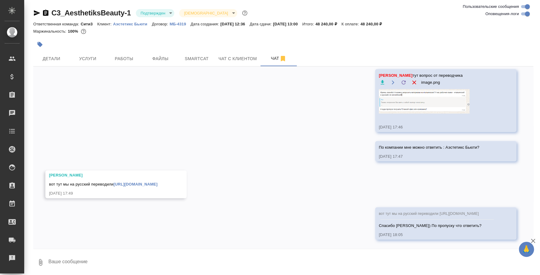
click at [141, 186] on link "https://drive.awatera.com/s/DoL5sX3gMg65YSn" at bounding box center [136, 184] width 44 height 5
click at [157, 182] on link "https://drive.awatera.com/s/DoL5sX3gMg65YSn" at bounding box center [136, 184] width 44 height 5
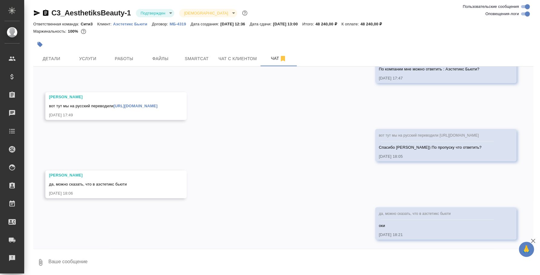
scroll to position [1344, 0]
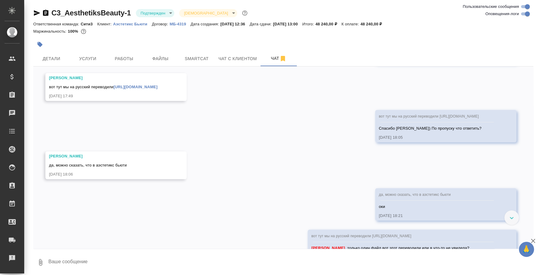
scroll to position [1393, 0]
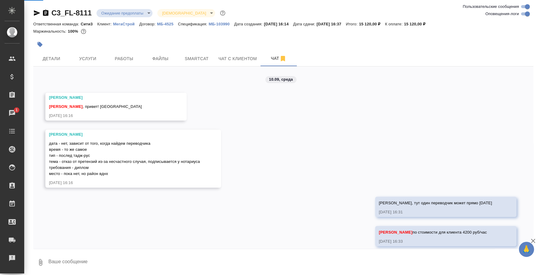
scroll to position [550, 0]
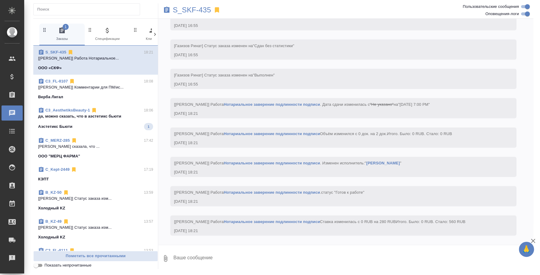
scroll to position [2404, 0]
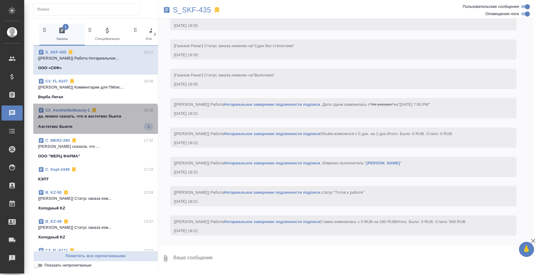
click at [95, 120] on span "C3_AesthetiksBeauty-1 18:06 да, можно сказать, что в аэстетикс бьюти Аэстетикс …" at bounding box center [95, 118] width 115 height 23
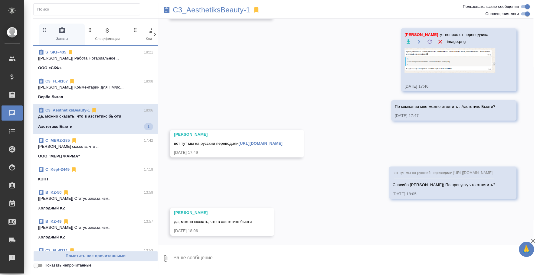
scroll to position [1291, 0]
click at [211, 187] on button "Ответить на сообщение" at bounding box center [207, 186] width 66 height 12
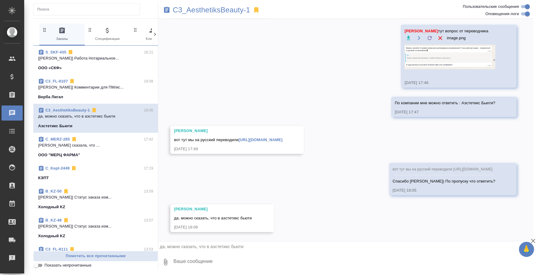
click at [187, 263] on textarea at bounding box center [353, 262] width 361 height 21
type textarea "оки"
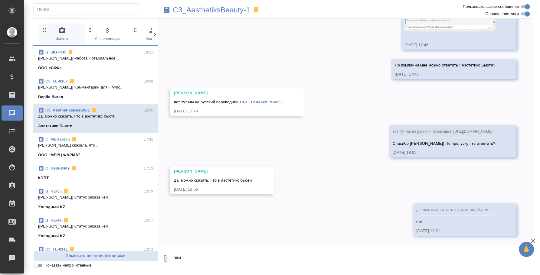
scroll to position [1333, 0]
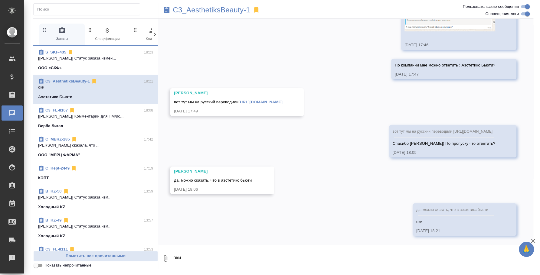
click at [255, 101] on link "[URL][DOMAIN_NAME]" at bounding box center [261, 102] width 44 height 5
click at [256, 104] on link "[URL][DOMAIN_NAME]" at bounding box center [261, 102] width 44 height 5
click at [205, 66] on button "Ответить на сообщение" at bounding box center [207, 66] width 66 height 12
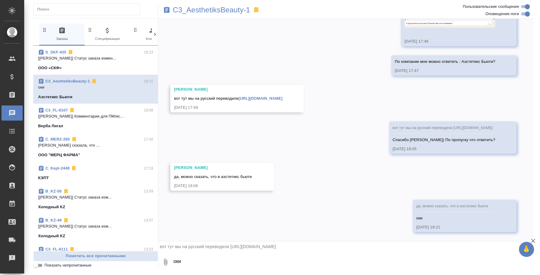
click at [209, 259] on textarea "оки" at bounding box center [353, 262] width 361 height 21
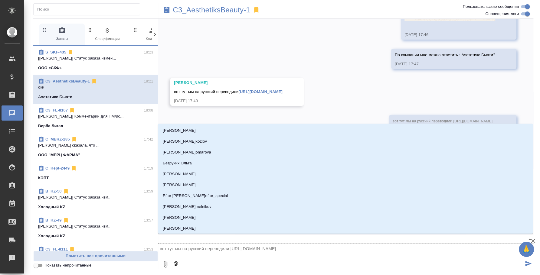
type textarea "@y"
type input "y"
type textarea "@yb"
type input "yb"
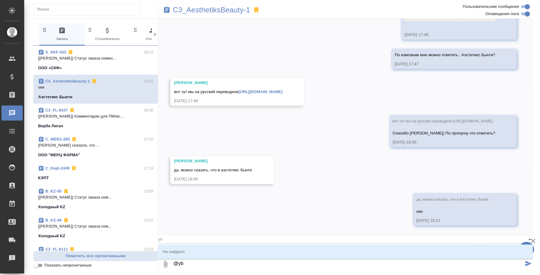
type textarea "@y"
type input "y"
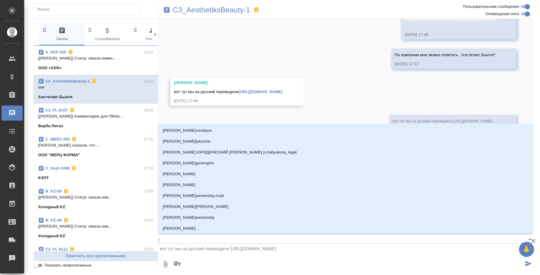
type textarea "@"
type textarea "@н"
type input "н"
type textarea "@ни"
type input "ни"
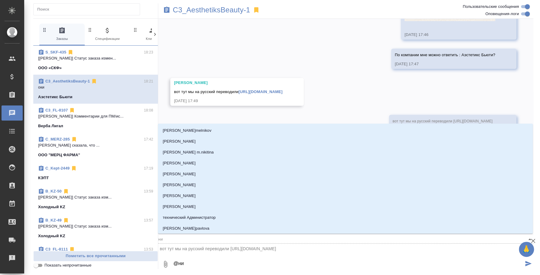
type textarea "@нии"
type input "нии"
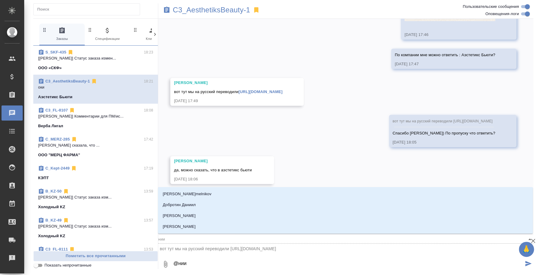
type textarea "@ни"
type input "ни"
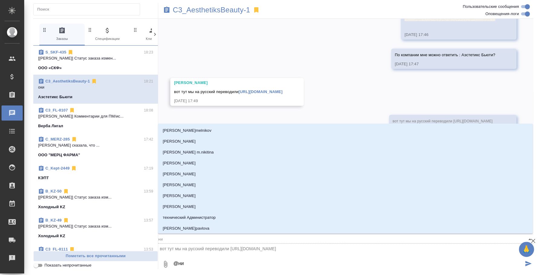
type textarea "@ник"
type input "ник"
type textarea "@ники"
type input "ники"
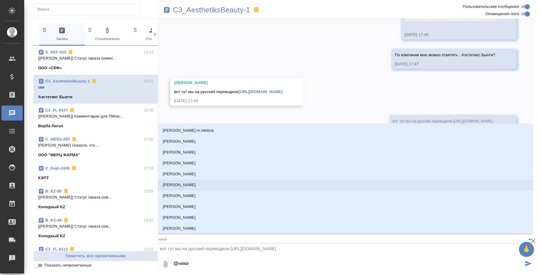
click at [194, 181] on li "[PERSON_NAME]" at bounding box center [345, 185] width 375 height 11
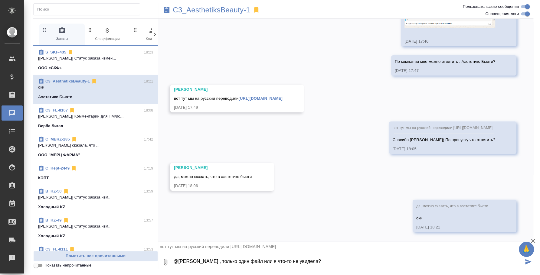
click at [167, 262] on icon "button" at bounding box center [165, 262] width 7 height 7
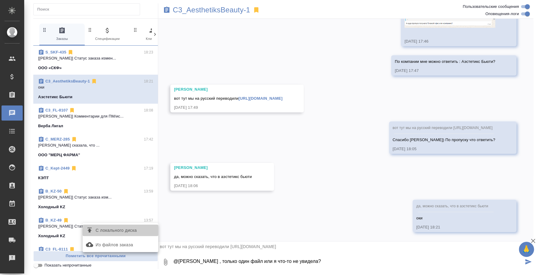
click at [139, 232] on span "С локального диска" at bounding box center [120, 231] width 71 height 8
click at [0, 0] on input "С локального диска" at bounding box center [0, 0] width 0 height 0
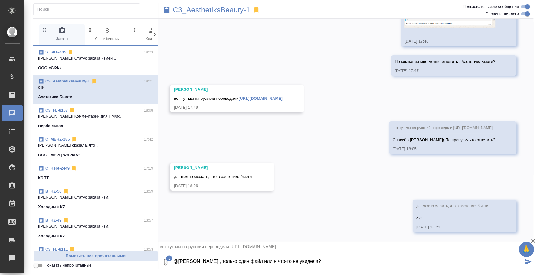
click at [266, 259] on textarea "@Никитина Татьяна , только один файл или я что-то не увидела?" at bounding box center [348, 262] width 351 height 21
type textarea "@Никитина Татьяна , только один файл вот этот переводили или я что-то не увидел…"
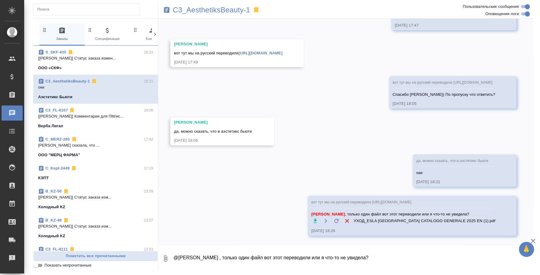
scroll to position [1382, 0]
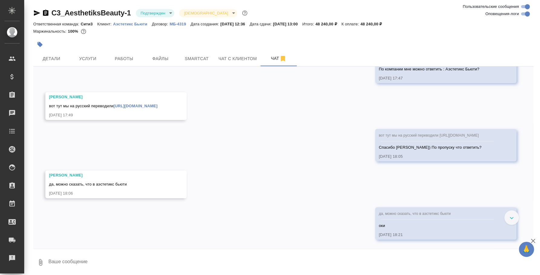
scroll to position [1306, 0]
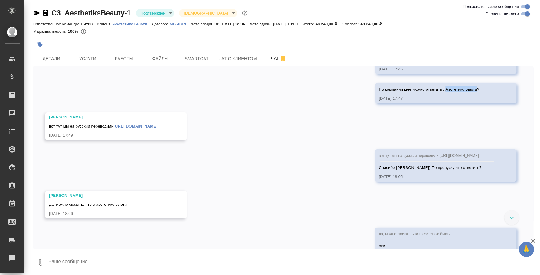
drag, startPoint x: 437, startPoint y: 107, endPoint x: 468, endPoint y: 107, distance: 31.2
click at [468, 92] on span "По компании мне можно ответить : Аэстетикс Бьюти?" at bounding box center [429, 89] width 101 height 5
copy span "Аэстетикс Бьюти"
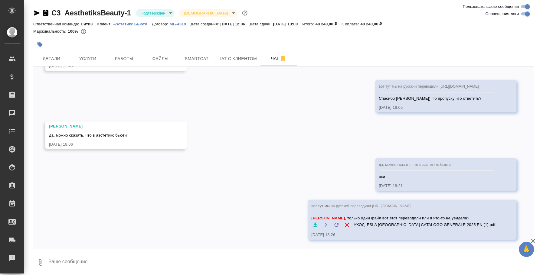
scroll to position [1393, 0]
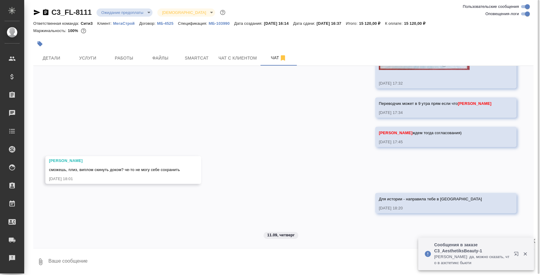
scroll to position [1, 0]
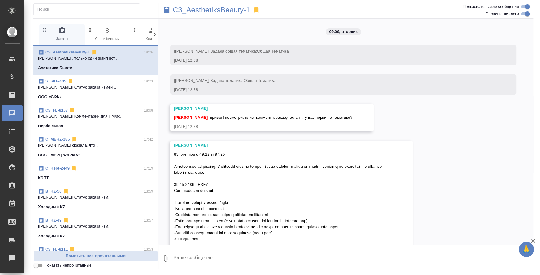
scroll to position [1382, 0]
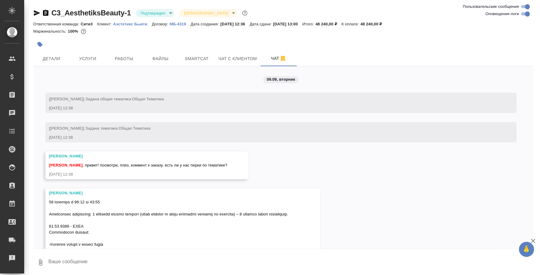
scroll to position [1393, 0]
